Goal: Information Seeking & Learning: Learn about a topic

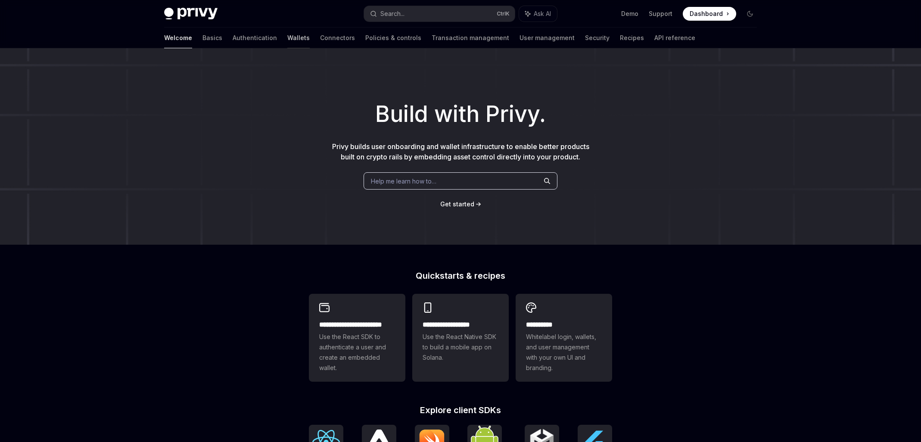
click at [287, 39] on link "Wallets" at bounding box center [298, 38] width 22 height 21
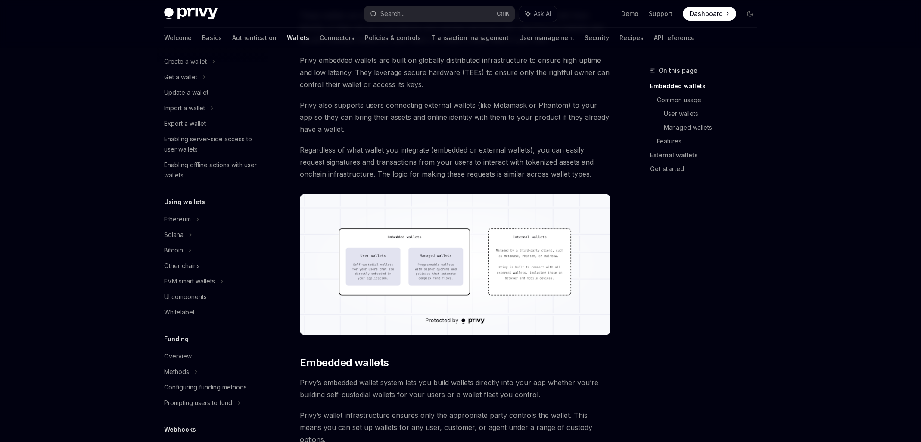
scroll to position [129, 0]
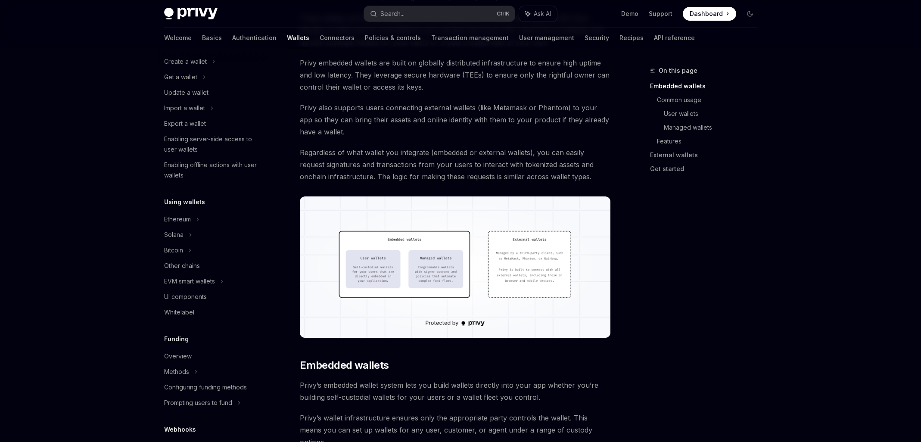
click at [384, 247] on img at bounding box center [455, 266] width 311 height 141
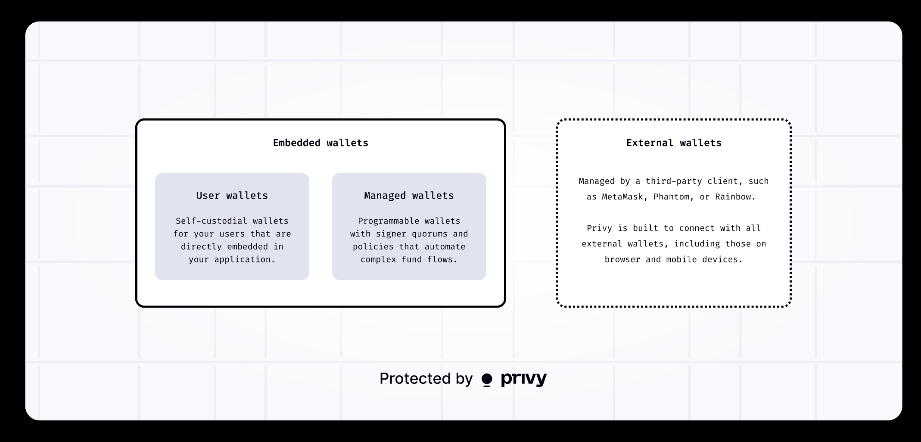
click at [384, 247] on img at bounding box center [463, 221] width 877 height 399
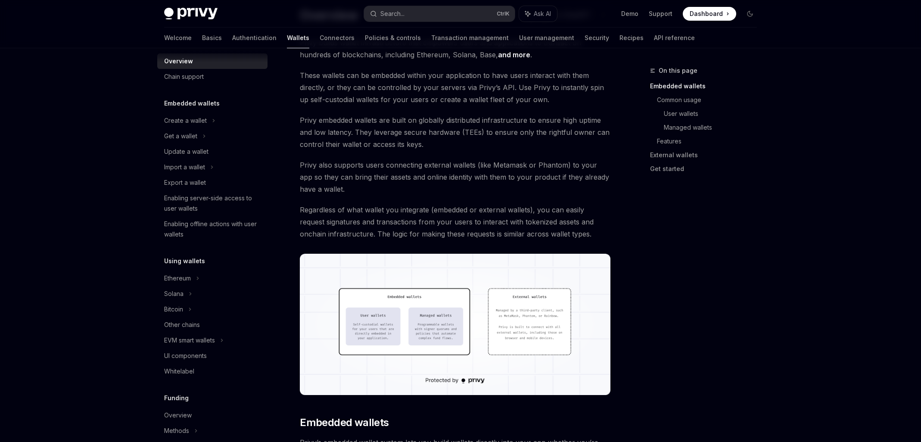
scroll to position [0, 0]
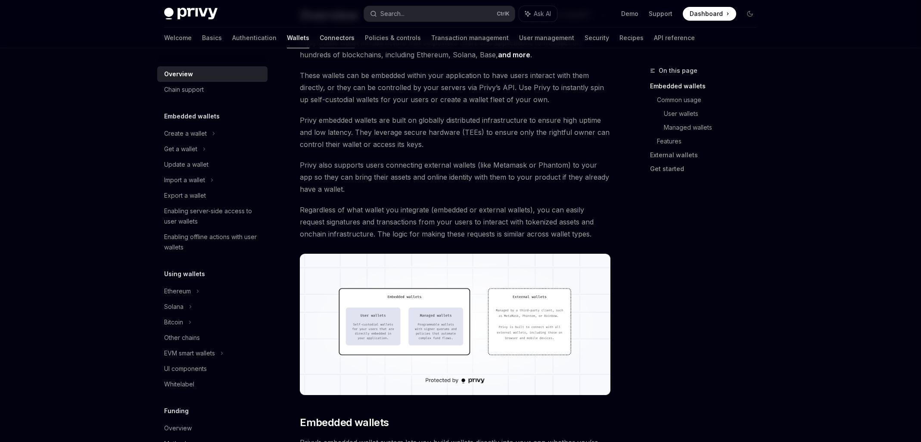
click at [320, 41] on link "Connectors" at bounding box center [337, 38] width 35 height 21
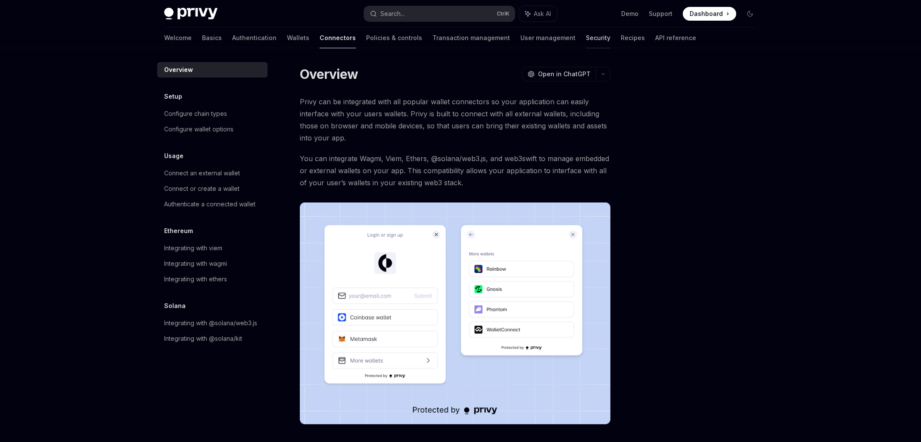
click at [586, 39] on link "Security" at bounding box center [598, 38] width 25 height 21
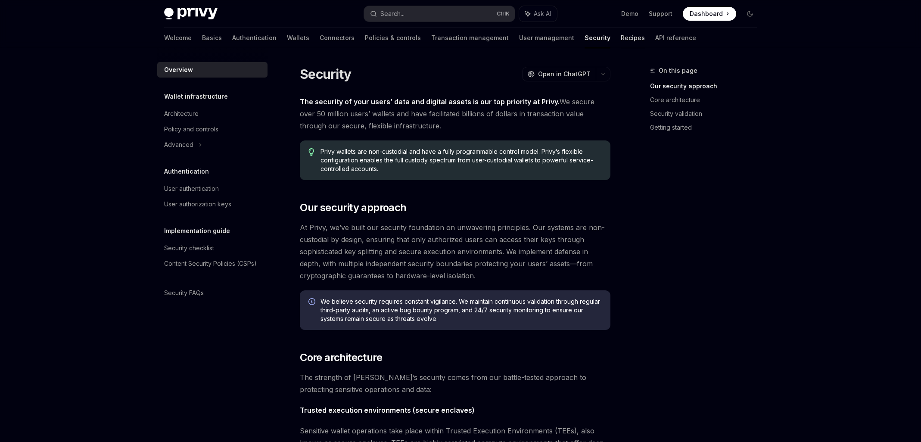
click at [621, 36] on link "Recipes" at bounding box center [633, 38] width 24 height 21
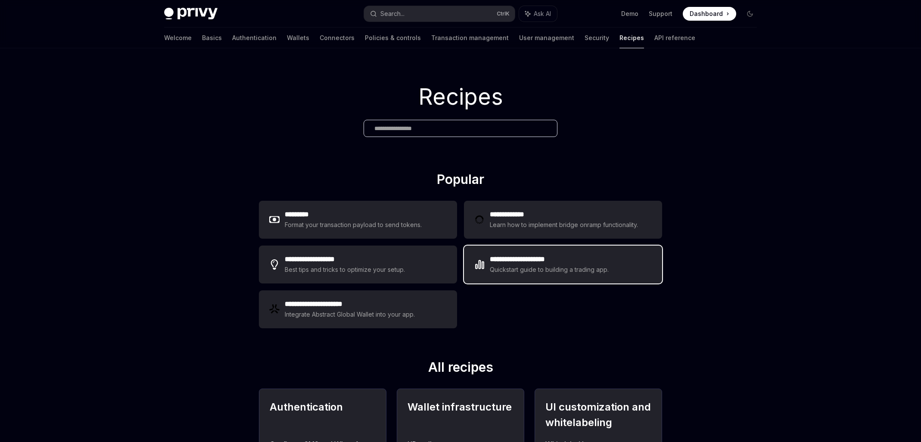
click at [564, 261] on h2 "**********" at bounding box center [549, 259] width 119 height 10
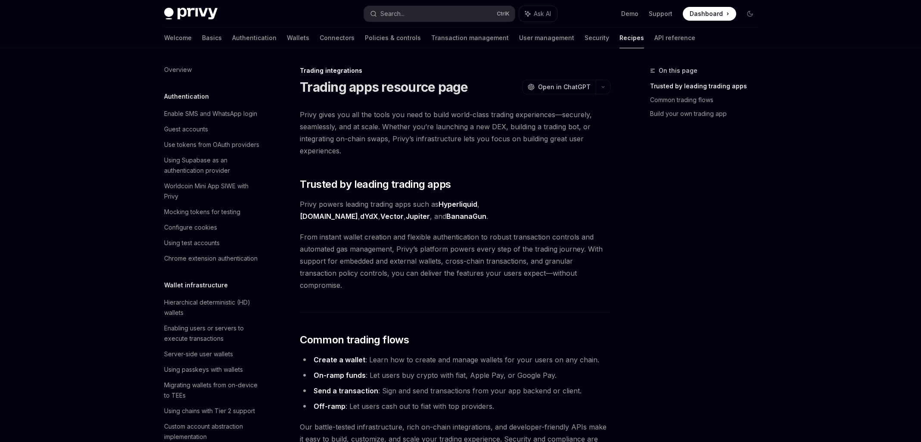
scroll to position [794, 0]
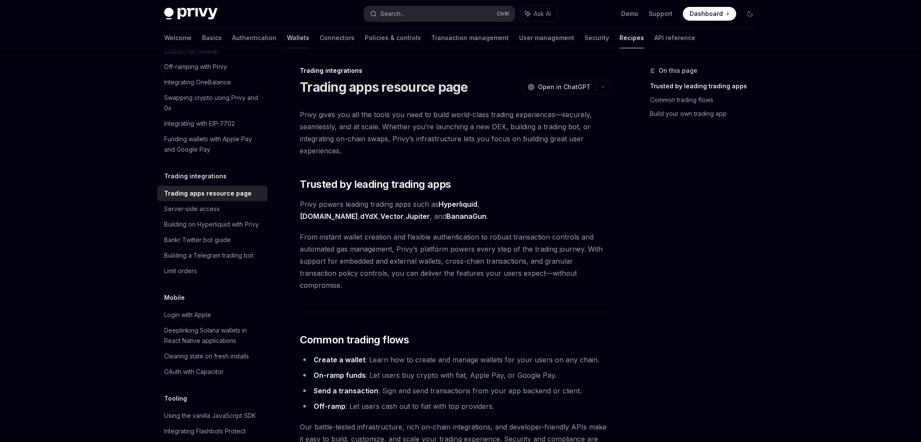
click at [287, 42] on link "Wallets" at bounding box center [298, 38] width 22 height 21
type textarea "*"
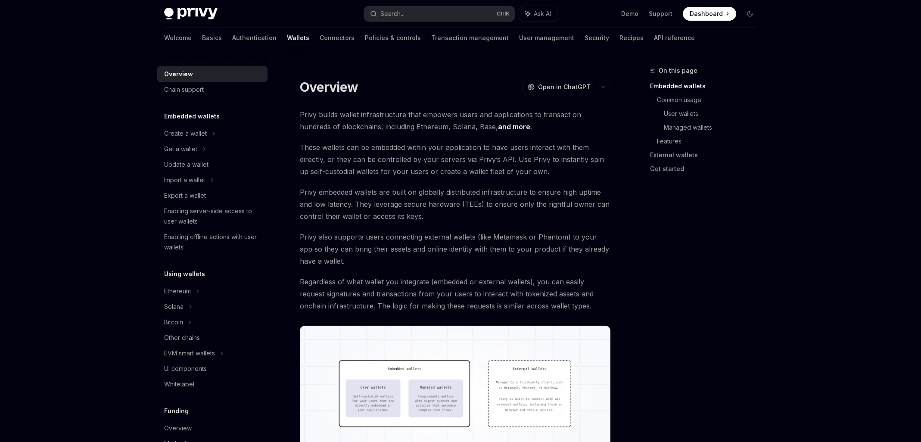
click at [753, 245] on div "On this page Embedded wallets Common usage User wallets Managed wallets Feature…" at bounding box center [698, 253] width 131 height 377
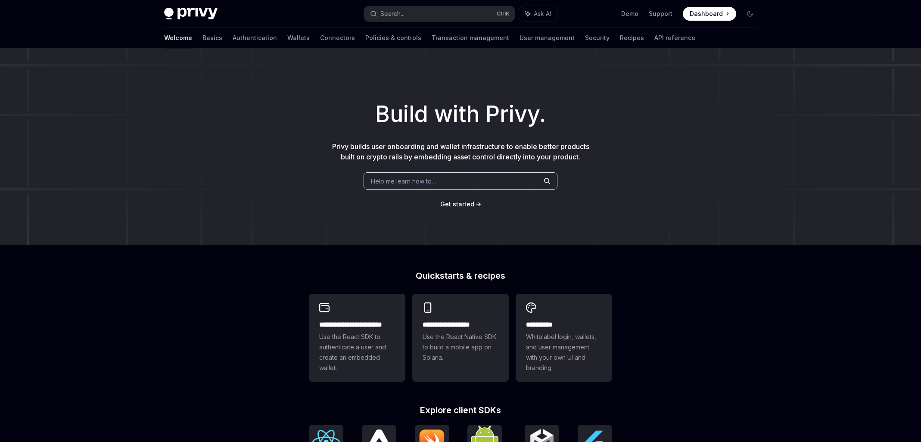
click at [714, 14] on span "Dashboard" at bounding box center [706, 13] width 33 height 9
